Goal: Information Seeking & Learning: Learn about a topic

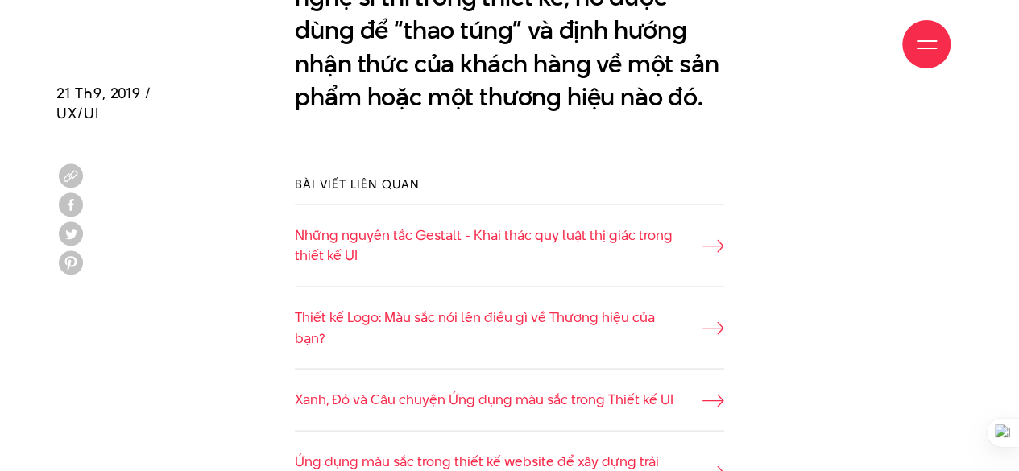
scroll to position [1503, 0]
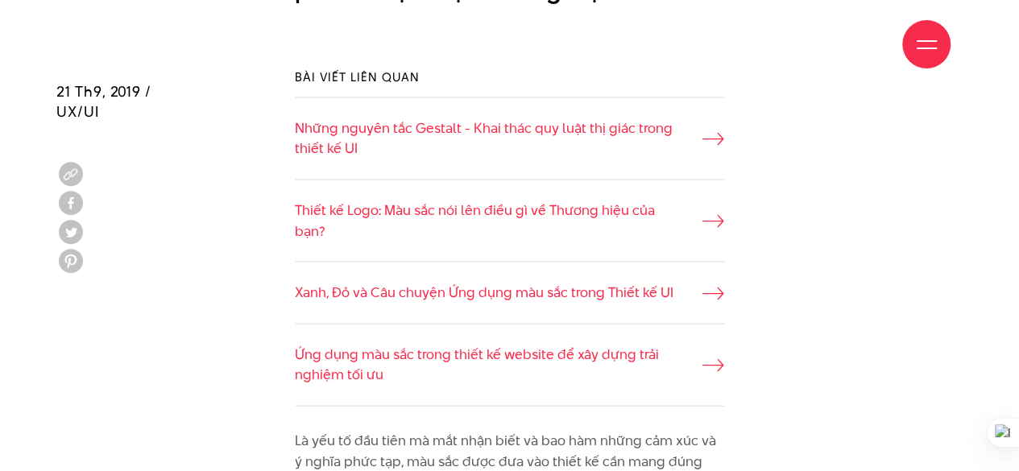
click at [730, 134] on div "Bài viết liên quan Những nguyên tắc Gestalt - Khai thác quy luật thị giác trong…" at bounding box center [509, 236] width 453 height 387
click at [720, 139] on icon at bounding box center [729, 138] width 22 height 13
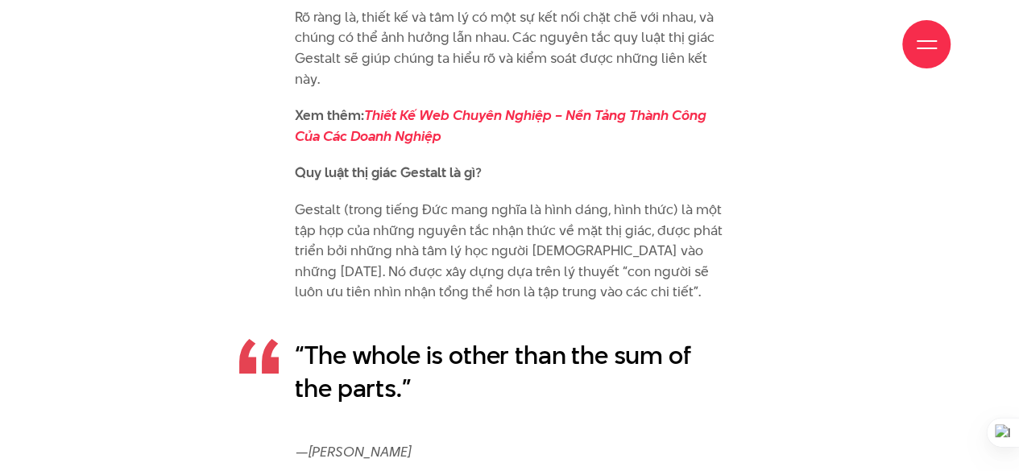
scroll to position [2684, 0]
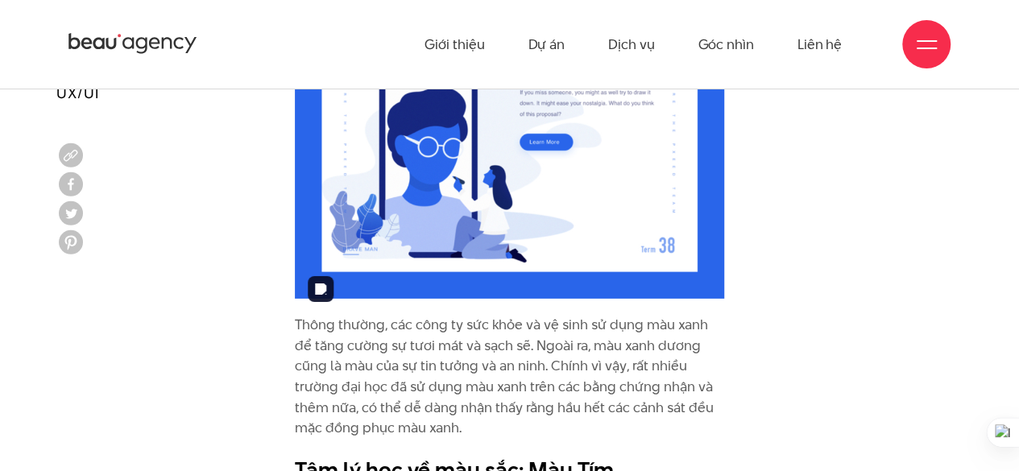
scroll to position [5368, 0]
